Goal: Register for event/course

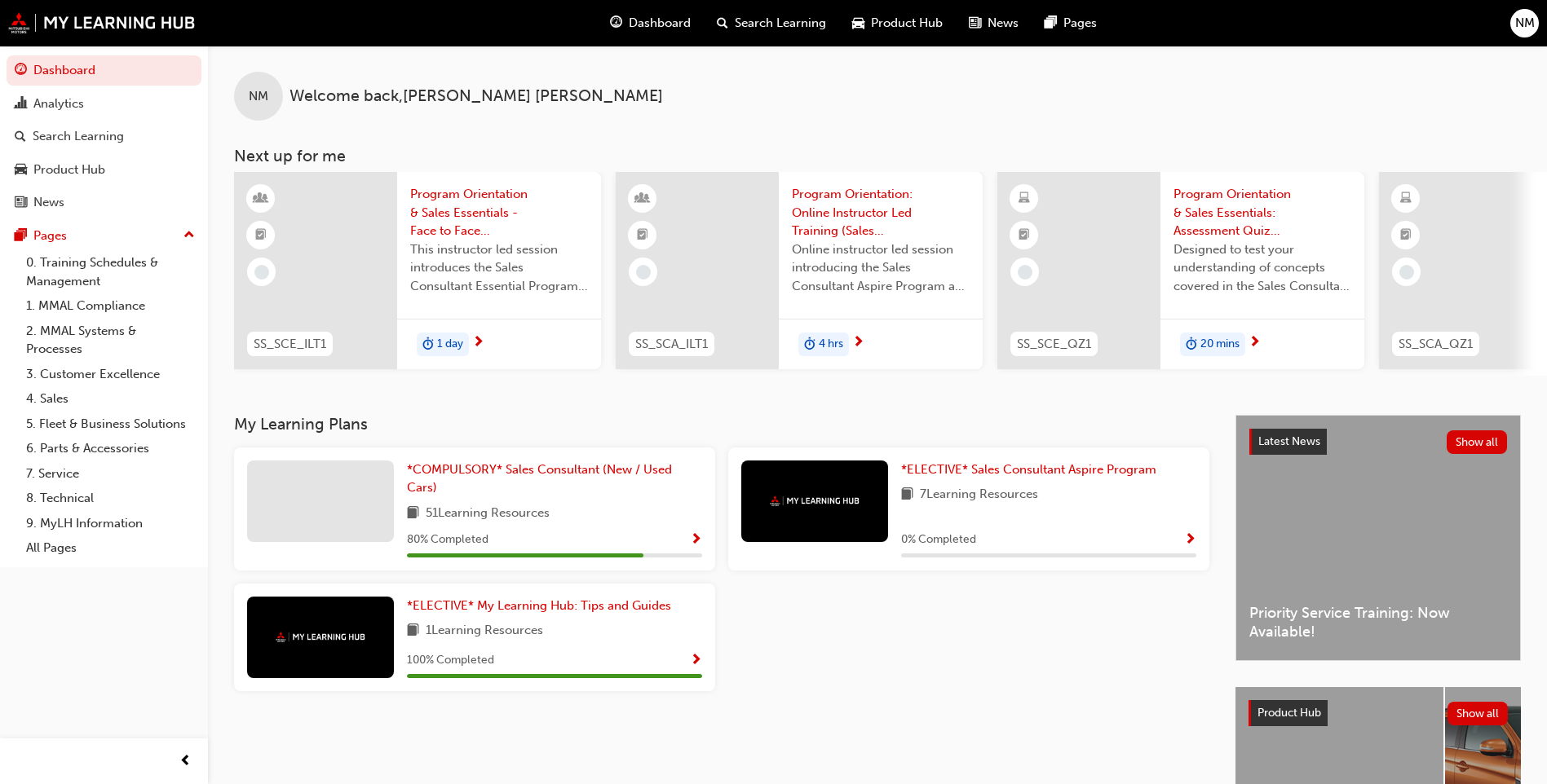
click at [431, 412] on div "NM Welcome back , NICOLE MCDOUGALL Next up for me SS_SCE_ILT1 Program Orientati…" at bounding box center [877, 230] width 1339 height 369
click at [431, 490] on span "*COMPULSORY* Sales Consultant (New / Used Cars)" at bounding box center [540, 478] width 265 height 33
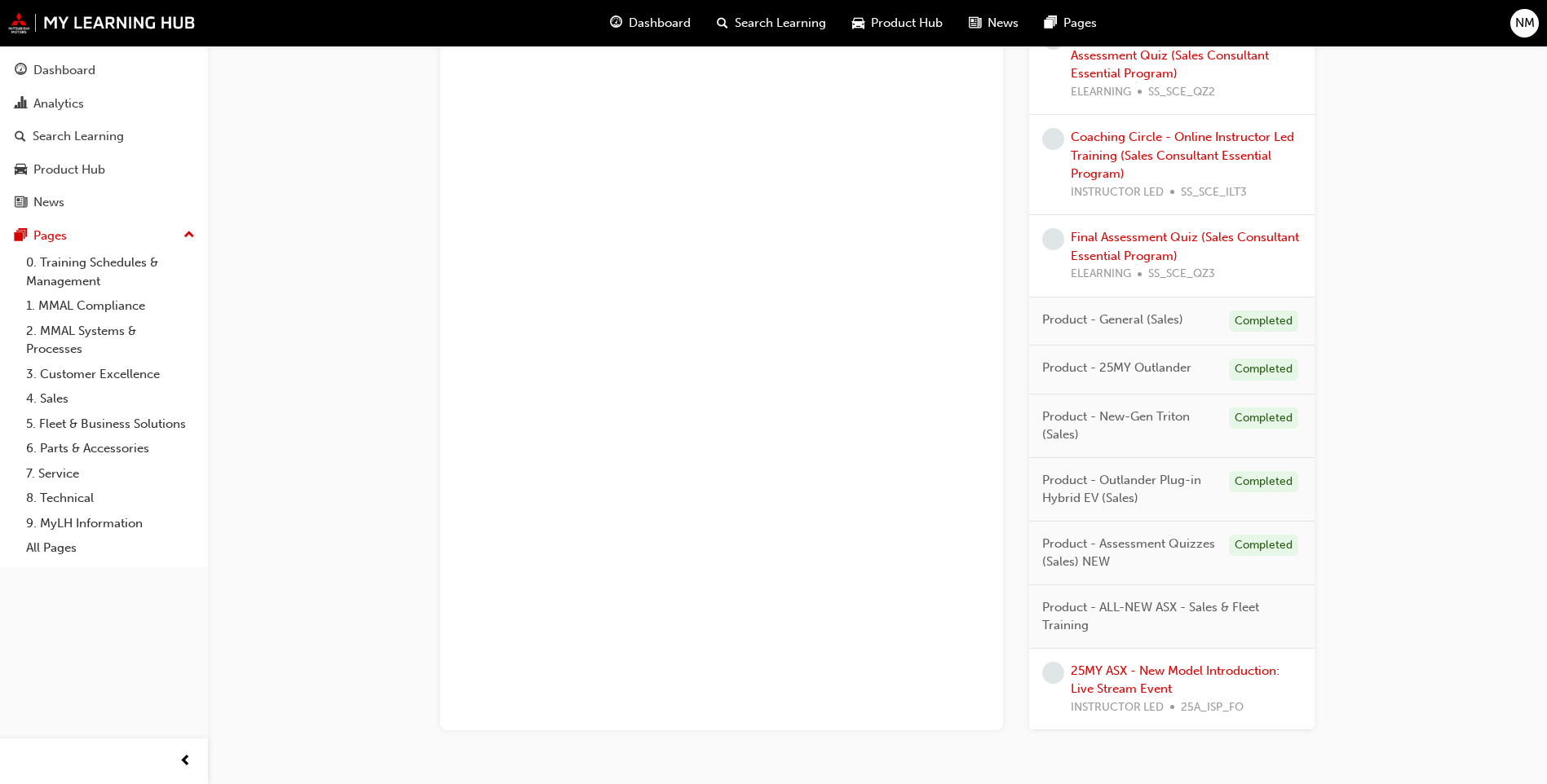
scroll to position [1288, 0]
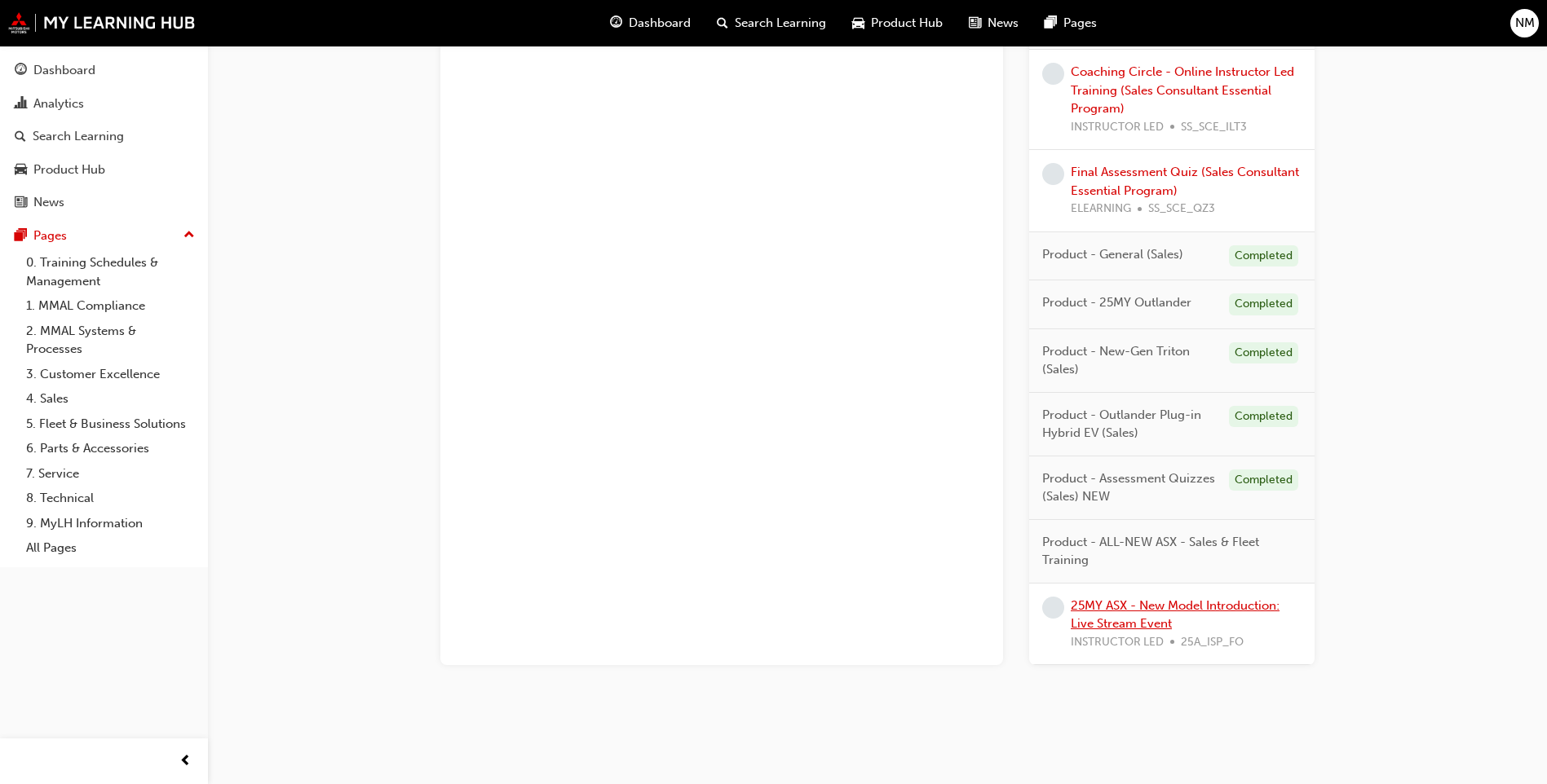
click at [1147, 621] on link "25MY ASX - New Model Introduction: Live Stream Event" at bounding box center [1175, 615] width 208 height 33
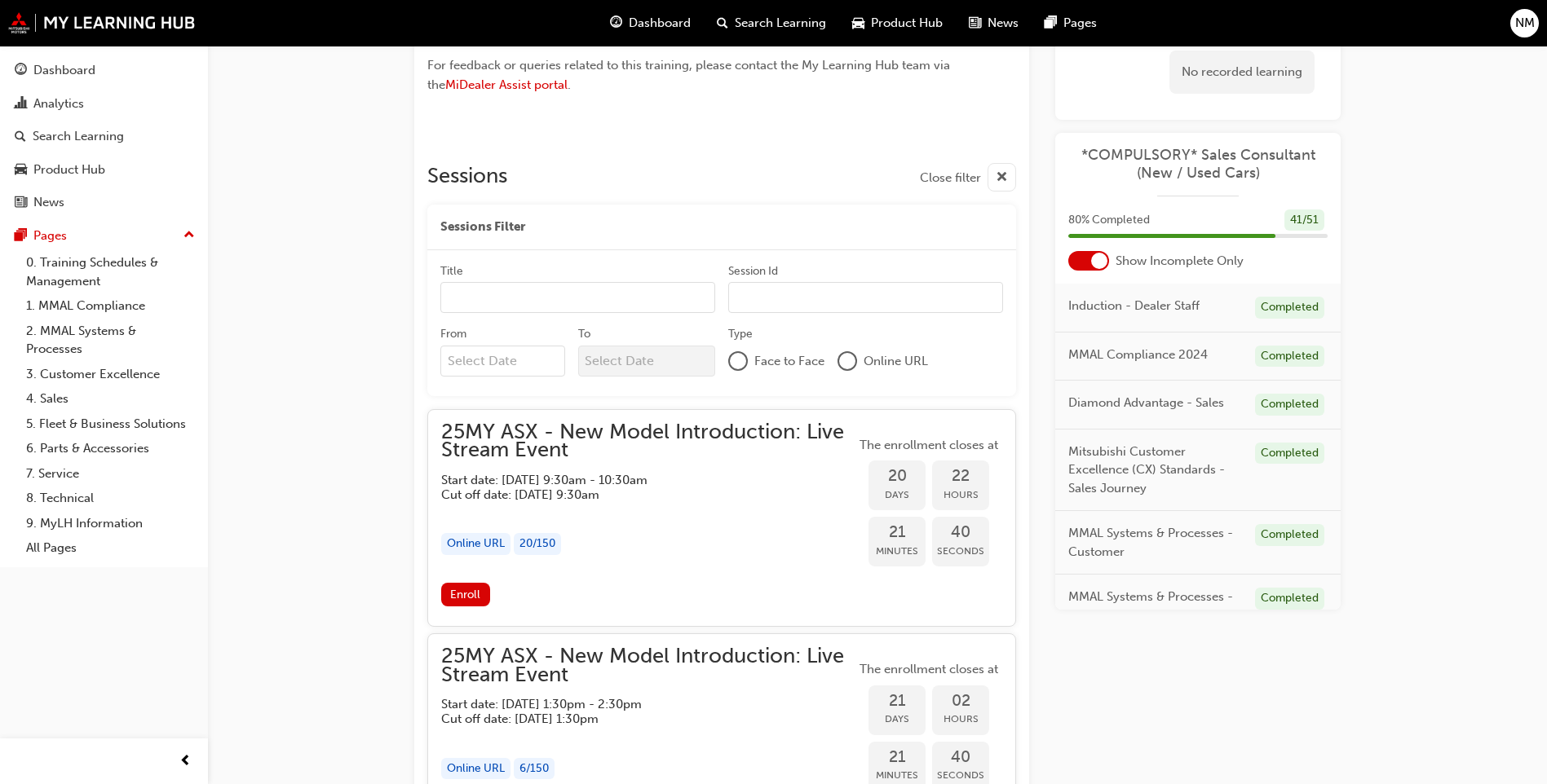
scroll to position [1336, 0]
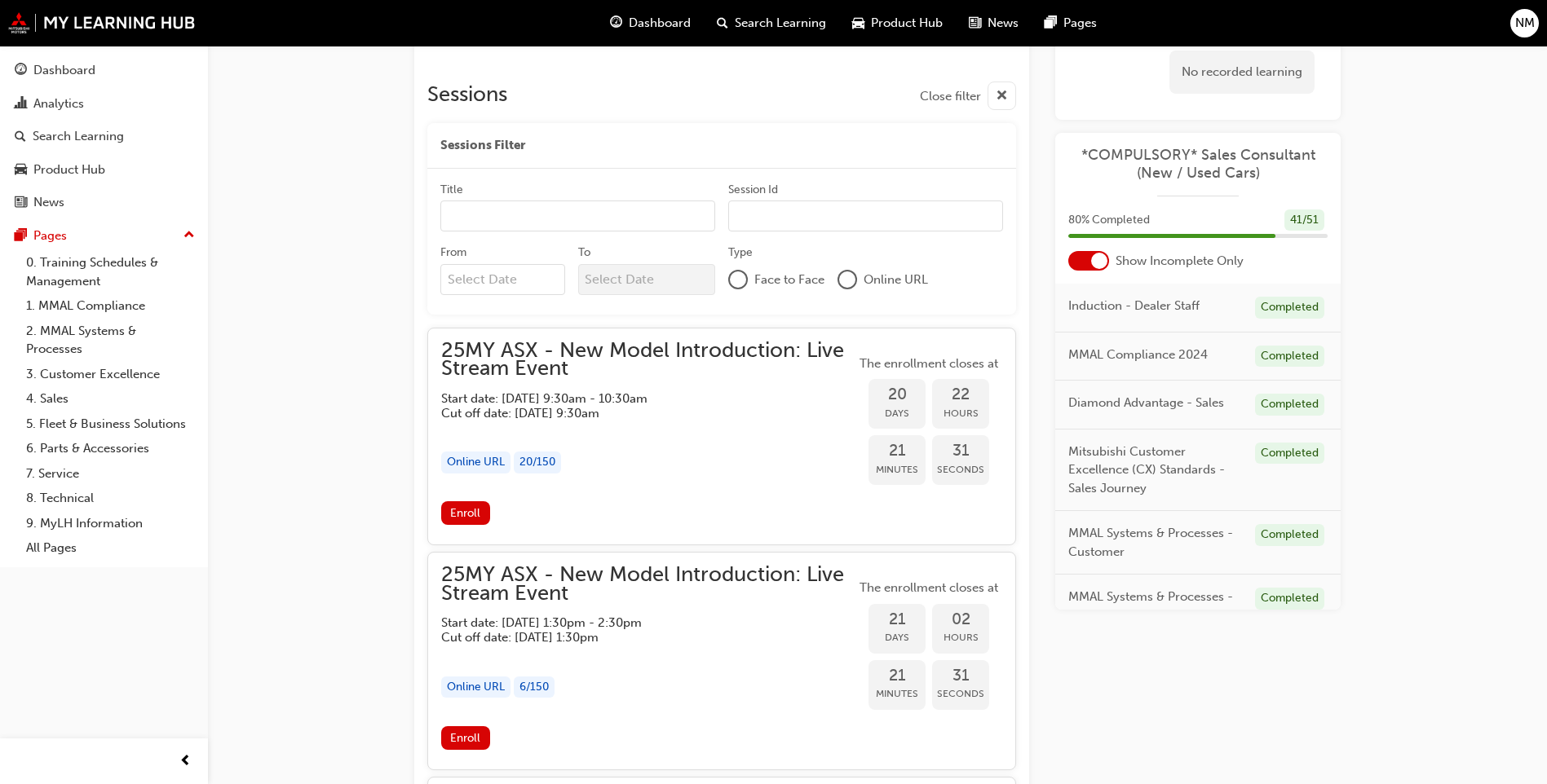
click at [323, 602] on div "25MY ASX - New Model Introduction: Live Stream Event Instructor led 1 hr 100 pt…" at bounding box center [774, 10] width 1547 height 2692
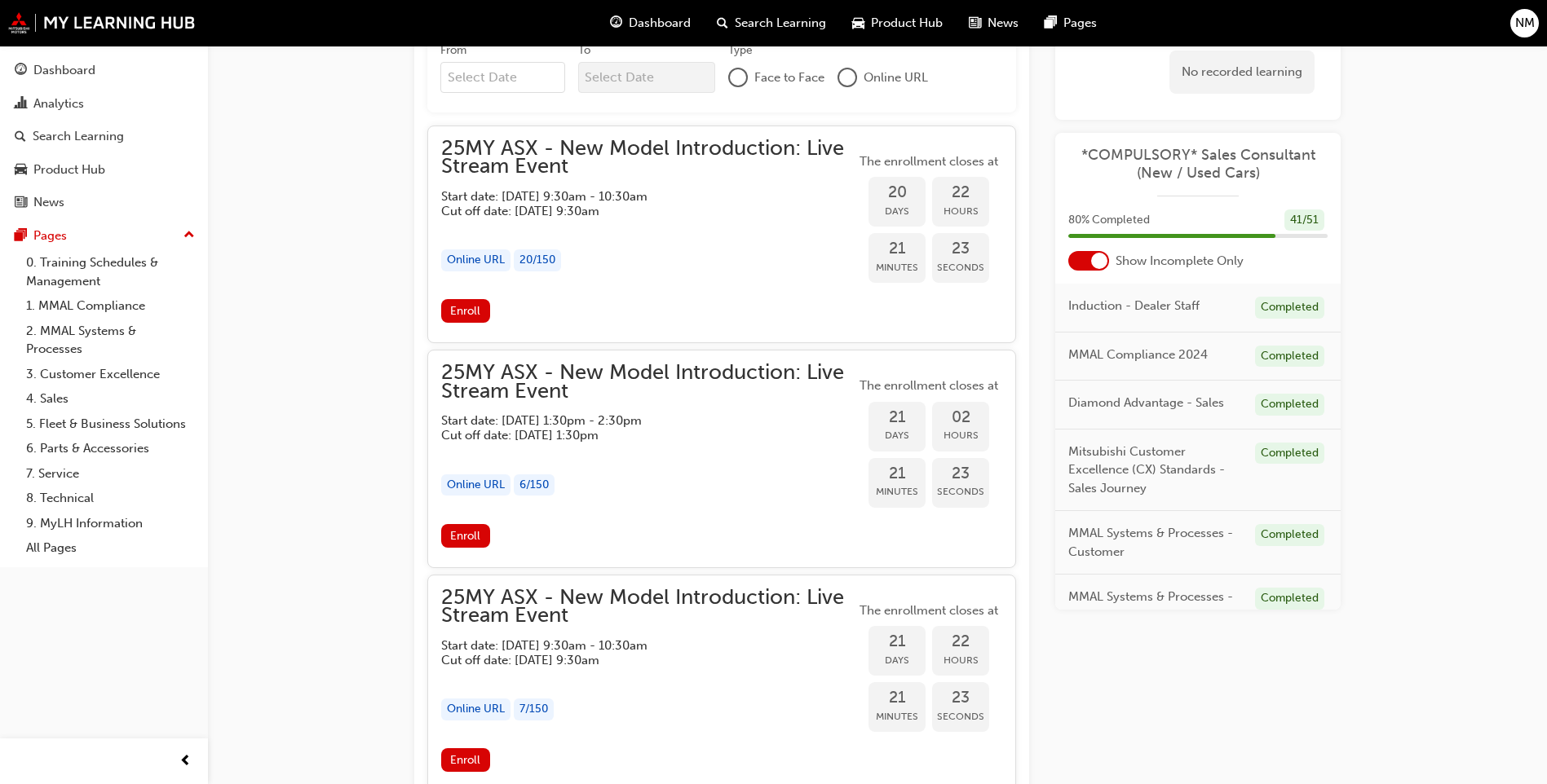
scroll to position [1499, 0]
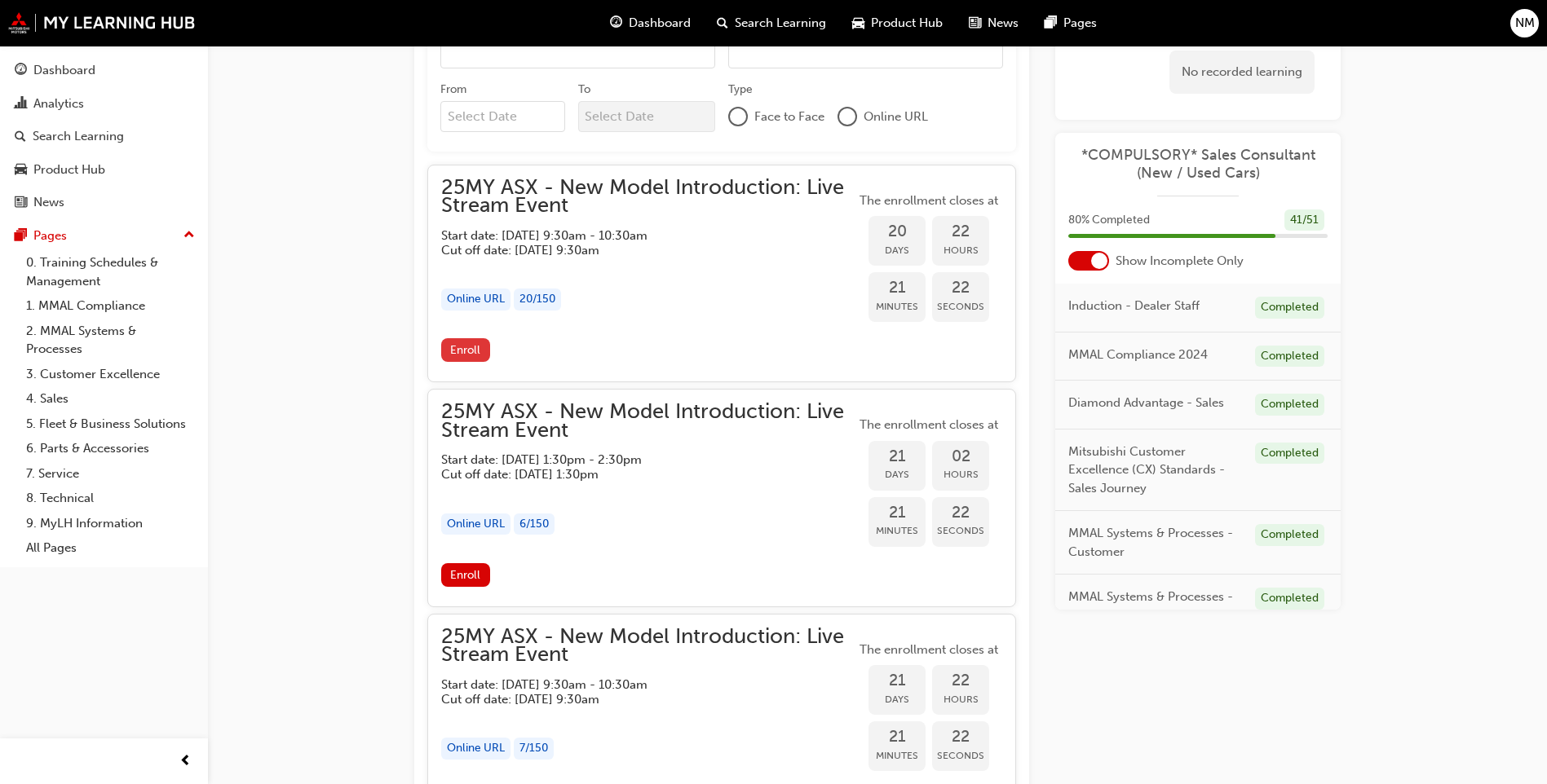
click at [462, 345] on span "Enroll" at bounding box center [465, 350] width 30 height 14
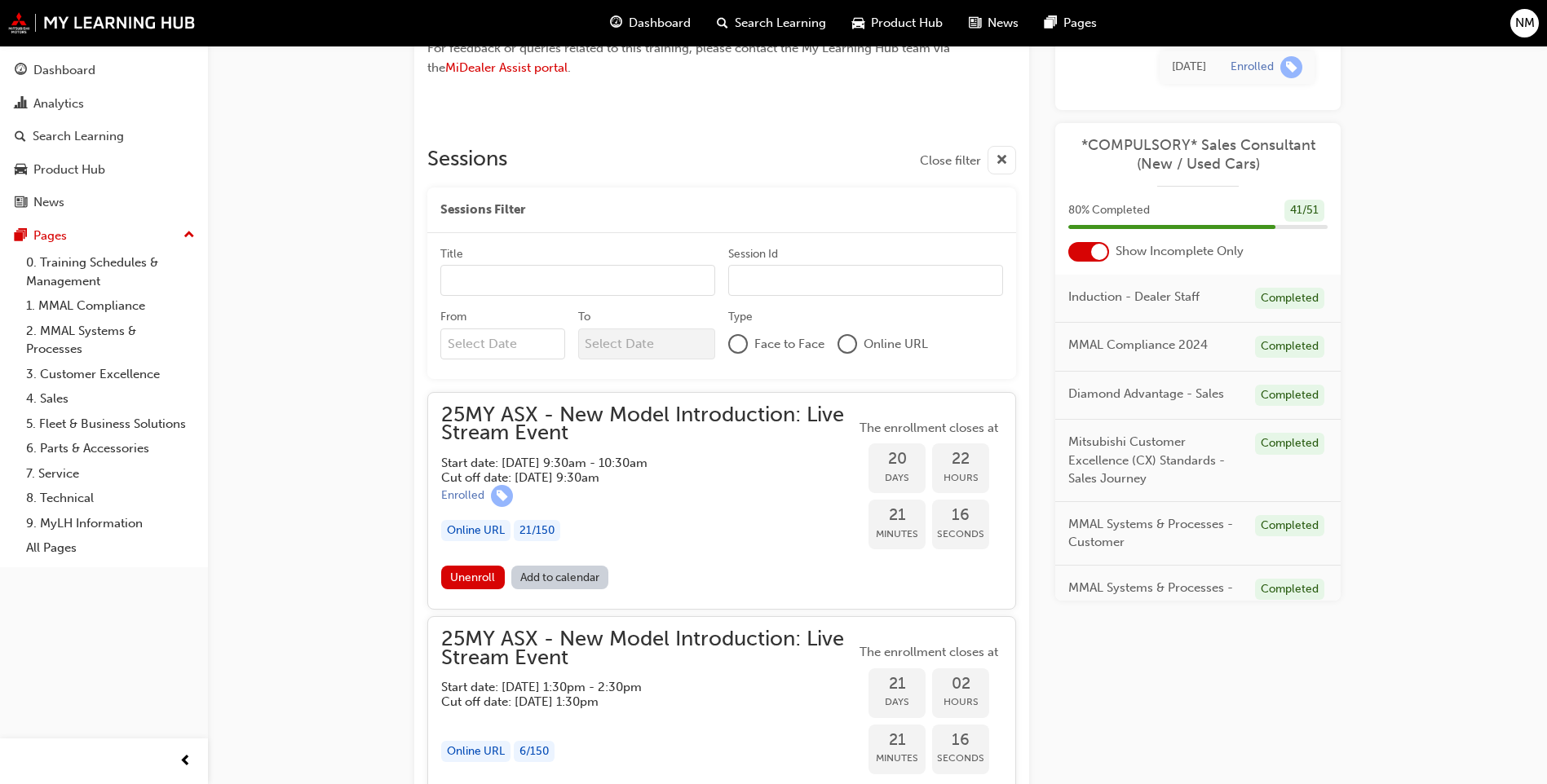
scroll to position [1336, 0]
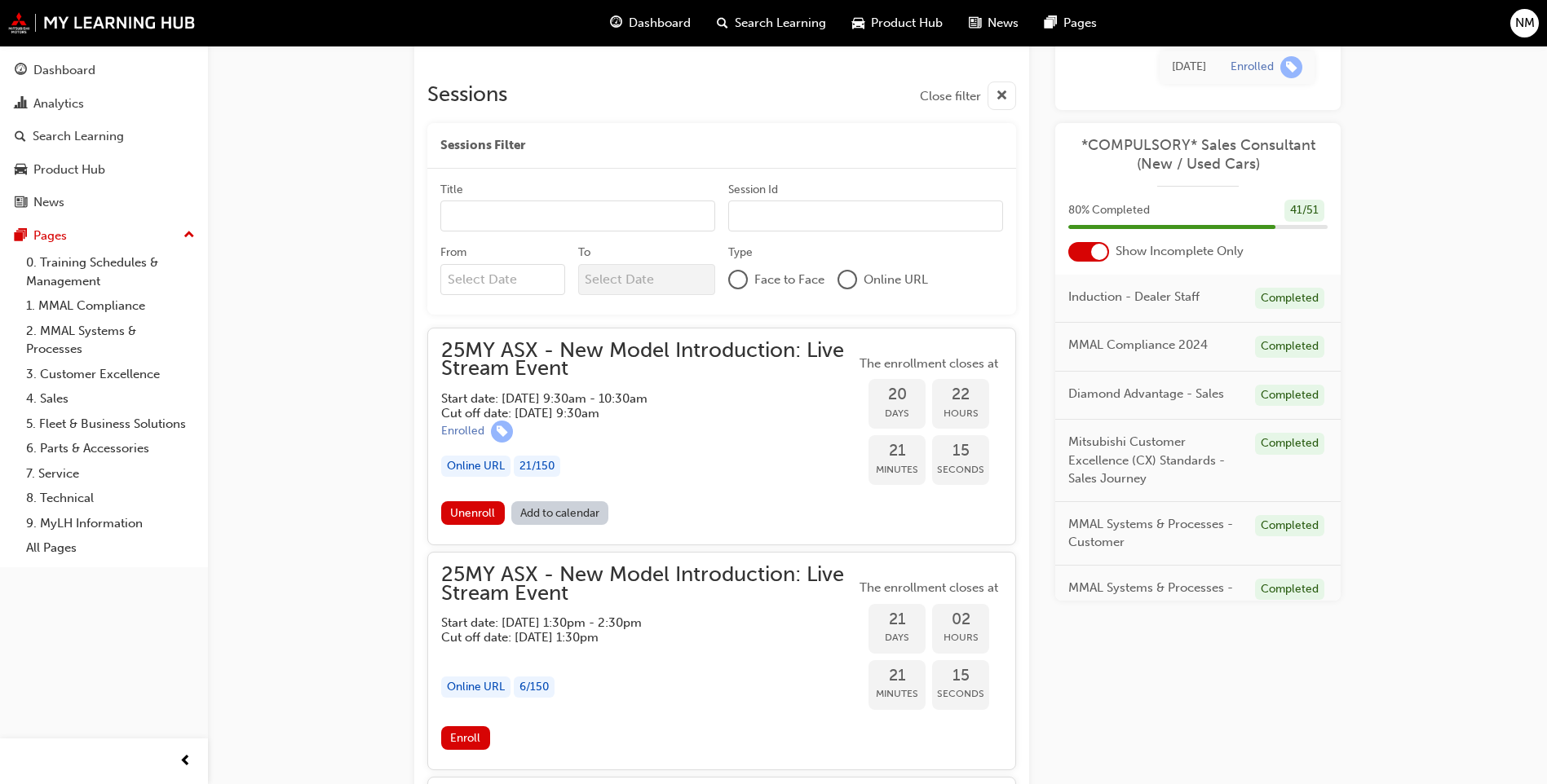
click at [581, 510] on link "Add to calendar" at bounding box center [560, 513] width 97 height 23
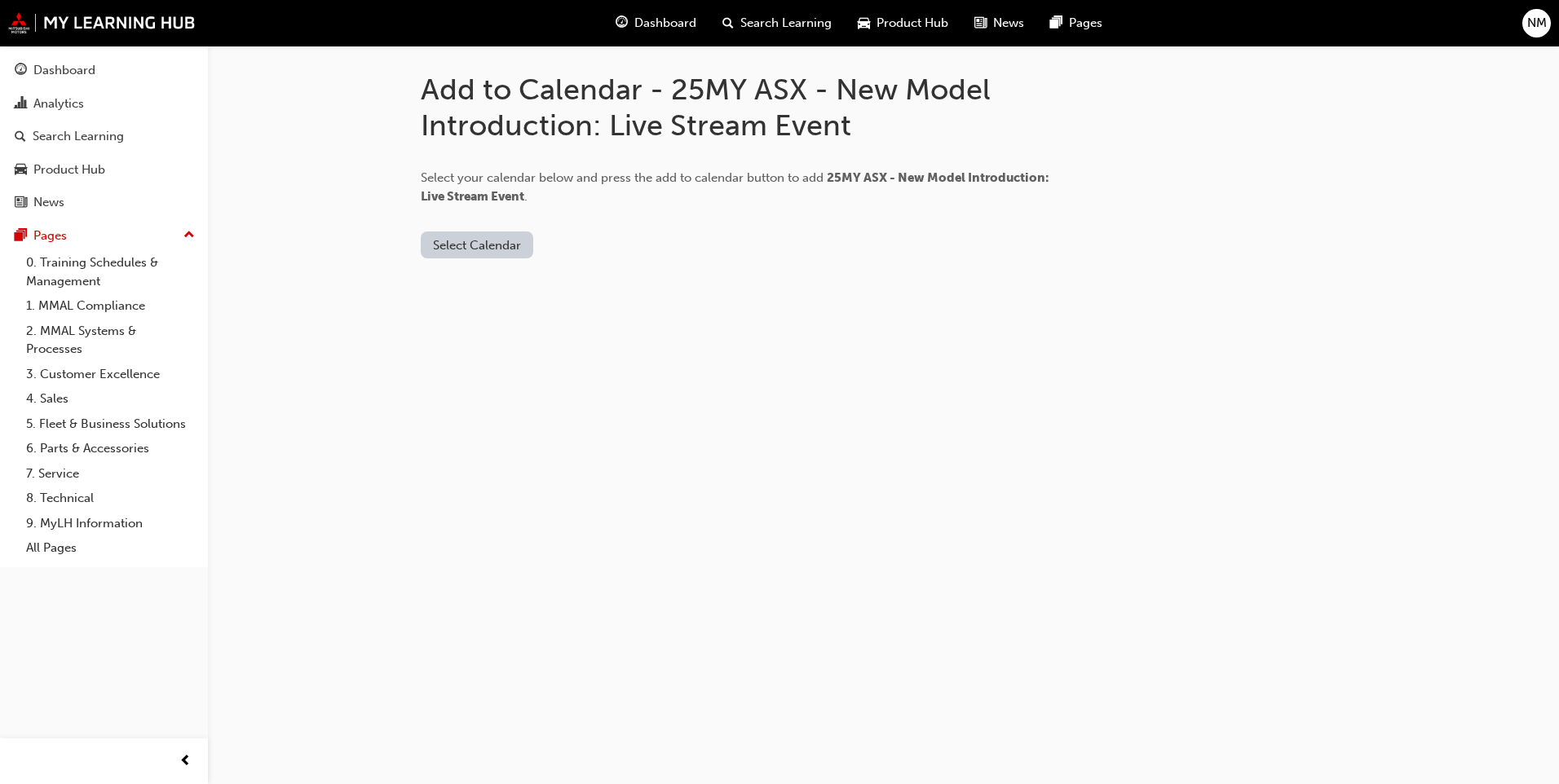
click at [467, 256] on button "Select Calendar" at bounding box center [476, 245] width 112 height 27
click at [467, 283] on div "Outlook.com" at bounding box center [477, 284] width 98 height 19
click at [627, 246] on button "Add to Calendar" at bounding box center [615, 245] width 116 height 27
